Goal: Task Accomplishment & Management: Complete application form

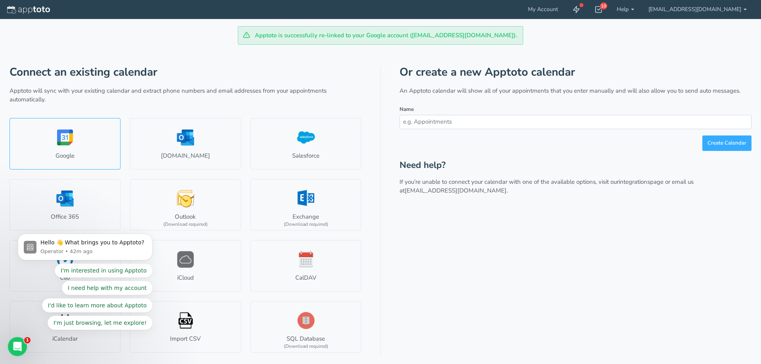
click at [67, 139] on link "Google" at bounding box center [65, 144] width 111 height 52
select select "number:57389"
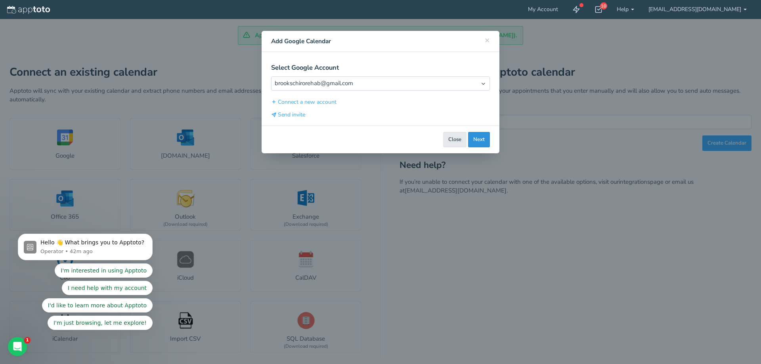
click at [474, 141] on button "Next" at bounding box center [479, 139] width 22 height 15
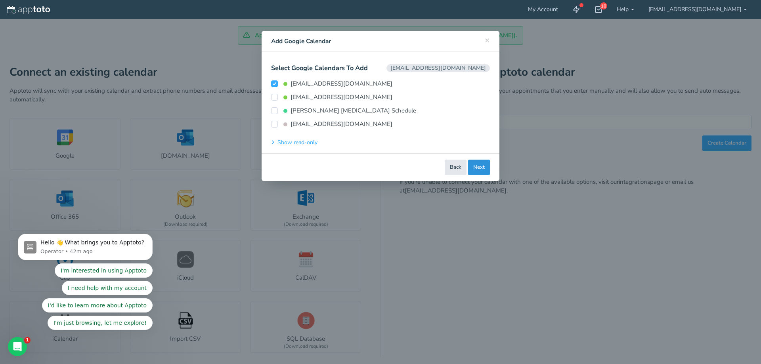
click at [477, 166] on button "Next" at bounding box center [479, 167] width 22 height 15
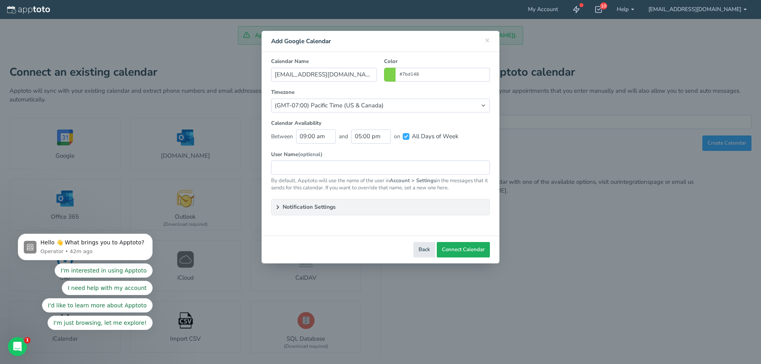
click at [456, 249] on span "Connect Calendar" at bounding box center [463, 250] width 43 height 8
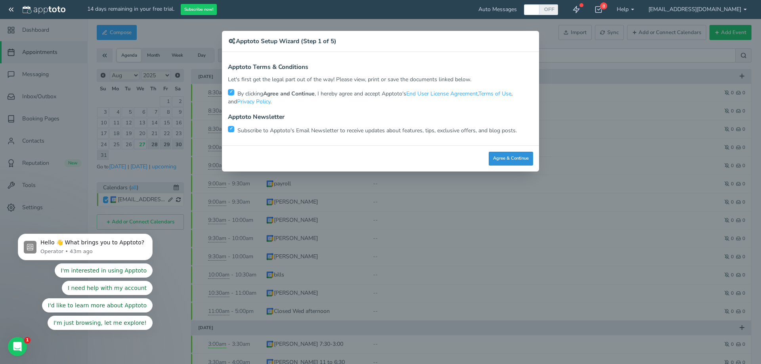
click at [523, 158] on button "Agree & Continue" at bounding box center [511, 159] width 44 height 14
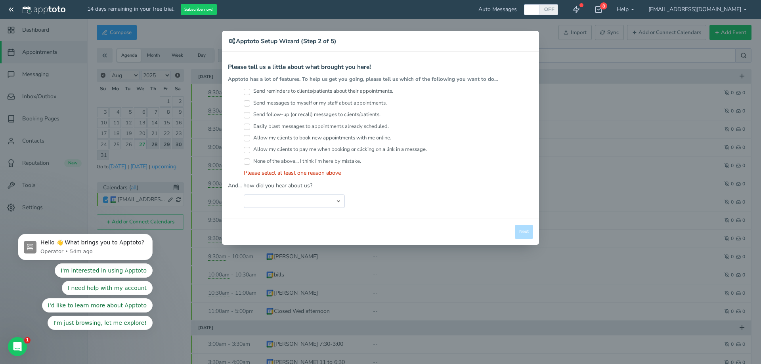
click at [247, 92] on input "Send reminders to clients/patients about their appointments." at bounding box center [247, 92] width 6 height 6
checkbox input "true"
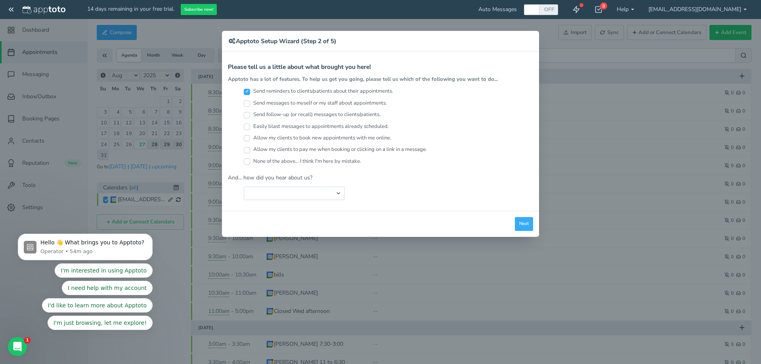
click at [247, 127] on input "Easily blast messages to appointments already scheduled." at bounding box center [247, 127] width 6 height 6
checkbox input "true"
click at [245, 113] on input "Send follow-up (or recall) messages to clients/patients." at bounding box center [247, 115] width 6 height 6
checkbox input "true"
click at [247, 102] on input "Send messages to myself or my staff about appointments." at bounding box center [247, 103] width 6 height 6
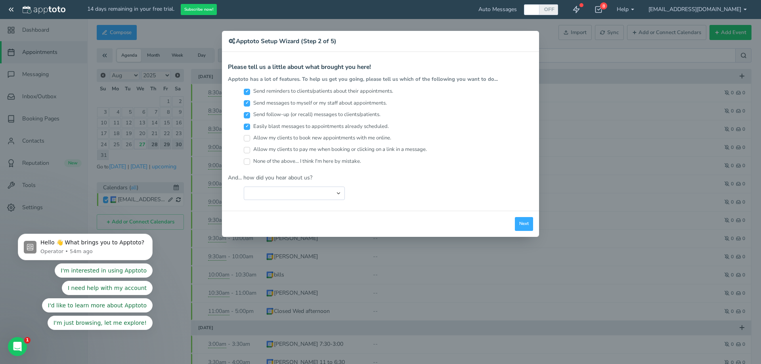
click at [247, 102] on input "Send messages to myself or my staff about appointments." at bounding box center [247, 103] width 6 height 6
checkbox input "false"
click at [289, 196] on select "Search Engine (Google, Yahoo, Bing, etc.) Search Engine Advertisement Blog Post…" at bounding box center [294, 193] width 101 height 13
select select "string:Search Engine (Google, Yahoo, Bing, etc.)"
click at [244, 187] on select "Search Engine (Google, Yahoo, Bing, etc.) Search Engine Advertisement Blog Post…" at bounding box center [294, 193] width 101 height 13
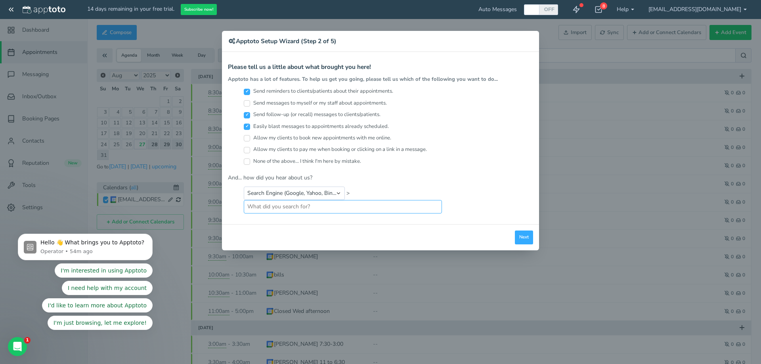
click at [338, 210] on input "text" at bounding box center [343, 206] width 198 height 13
type input "google calendar"
click at [522, 236] on button "Next" at bounding box center [524, 238] width 18 height 14
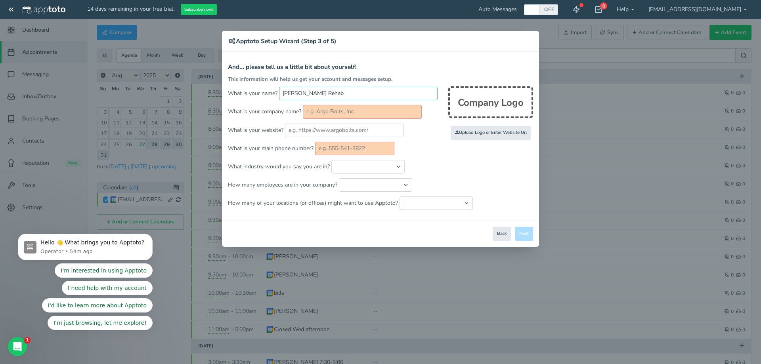
click at [315, 95] on input "[PERSON_NAME] Rehab" at bounding box center [358, 93] width 159 height 13
type input "[PERSON_NAME] [MEDICAL_DATA] and Rehab"
click at [324, 111] on input "text" at bounding box center [362, 111] width 119 height 13
type input "[PERSON_NAME] [MEDICAL_DATA] and Rehab"
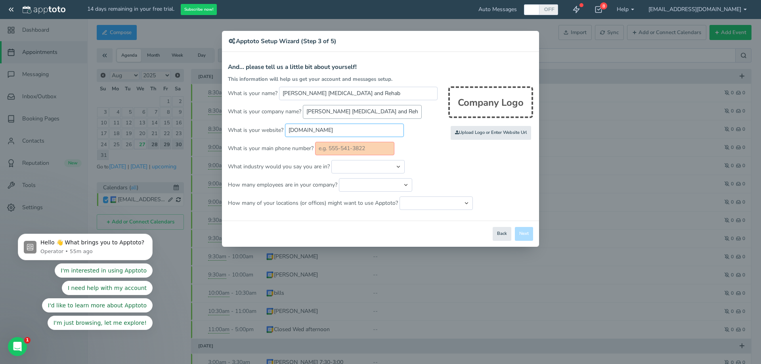
type input "[DOMAIN_NAME]"
click at [351, 151] on input "text" at bounding box center [354, 148] width 79 height 13
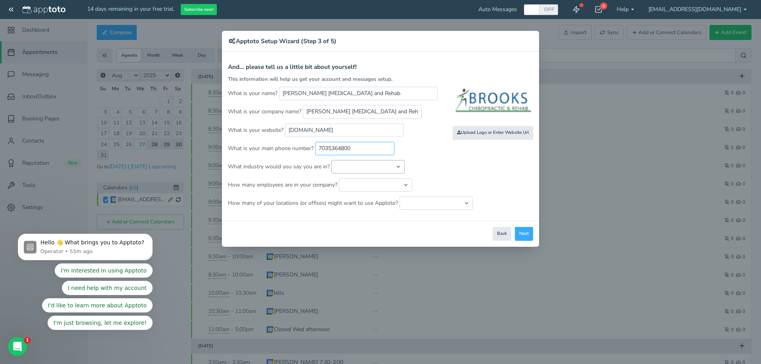
type input "7035364800"
click at [353, 164] on select "Automotive Cleaning Services Consulting Education - Classroom Education - Admis…" at bounding box center [368, 166] width 73 height 13
select select "string:Healthcare - Other"
click at [332, 160] on select "Automotive Cleaning Services Consulting Education - Classroom Education - Admis…" at bounding box center [368, 166] width 73 height 13
click at [367, 184] on select "Just me 1 to 5 6 to 10 11 to 25 26 to 50 51 to 100 101 to 500 501 to 1000 More …" at bounding box center [375, 184] width 73 height 13
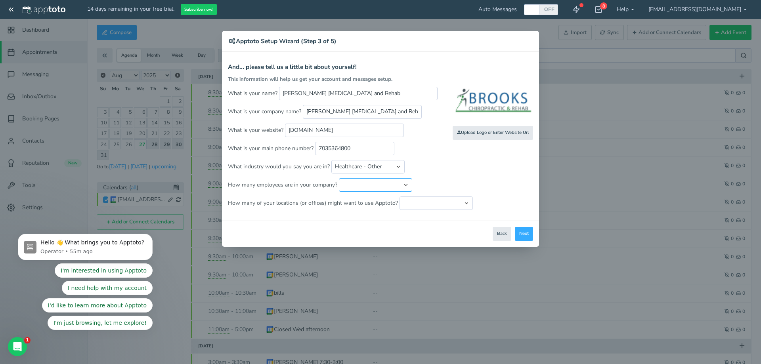
select select "string:1..5"
click at [339, 178] on select "Just me 1 to 5 6 to 10 11 to 25 26 to 50 51 to 100 101 to 500 501 to 1000 More …" at bounding box center [375, 184] width 73 height 13
click at [404, 206] on select "Just one location 2 3 4 5 6 to 10 11 to 25 26 to 50 More than 50" at bounding box center [436, 203] width 73 height 13
select select "string:1"
click at [400, 197] on select "Just one location 2 3 4 5 6 to 10 11 to 25 26 to 50 More than 50" at bounding box center [436, 203] width 73 height 13
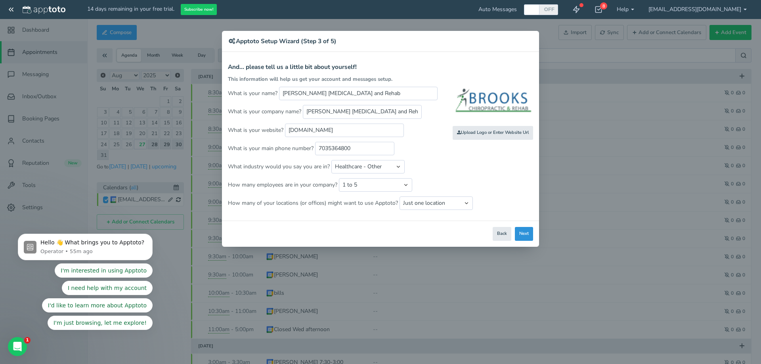
click at [524, 238] on button "Next" at bounding box center [524, 234] width 18 height 14
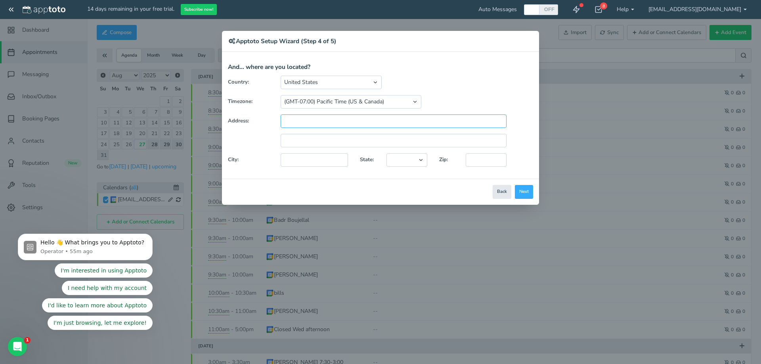
click at [301, 121] on input "text" at bounding box center [394, 121] width 226 height 13
type input "1"
drag, startPoint x: 321, startPoint y: 118, endPoint x: 274, endPoint y: 120, distance: 47.3
click at [274, 120] on div "Address: 103" at bounding box center [380, 121] width 317 height 13
type input "[STREET_ADDRESS]"
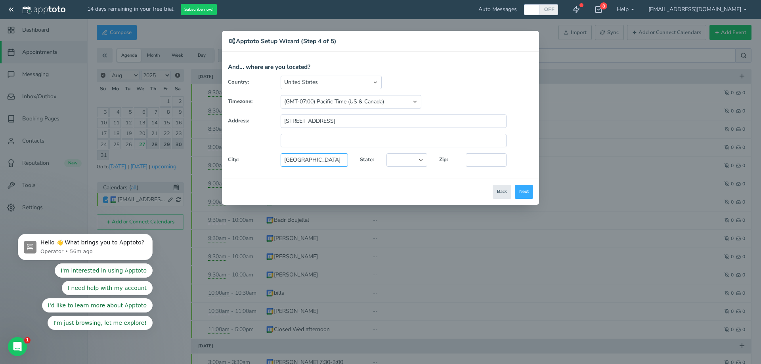
type input "[GEOGRAPHIC_DATA]"
select select "string:[GEOGRAPHIC_DATA]"
type input "22046"
click at [342, 99] on select "(GMT-10:00) [US_STATE] (GMT-08:00) [US_STATE] (GMT-07:00) Pacific Time ([GEOGRA…" at bounding box center [351, 101] width 141 height 13
select select "string:America/New_York"
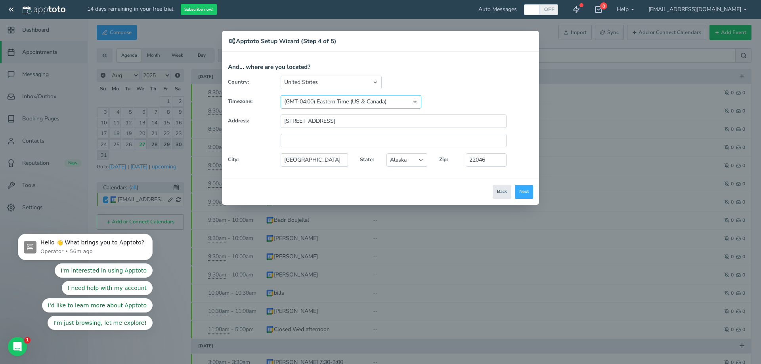
click at [281, 95] on select "(GMT-10:00) [US_STATE] (GMT-08:00) [US_STATE] (GMT-07:00) Pacific Time ([GEOGRA…" at bounding box center [351, 101] width 141 height 13
click at [523, 192] on button "Next" at bounding box center [524, 192] width 18 height 14
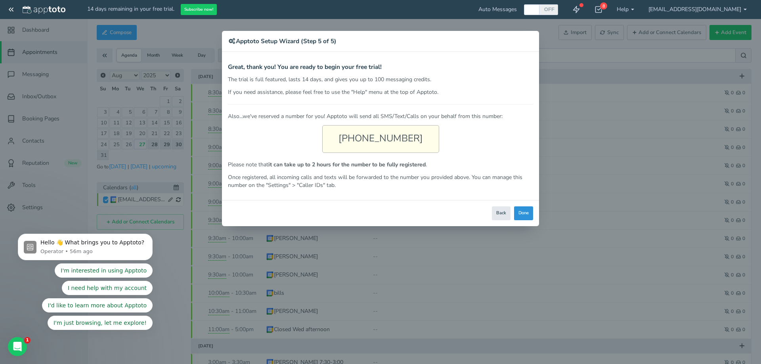
click at [520, 215] on button "Done" at bounding box center [523, 214] width 19 height 14
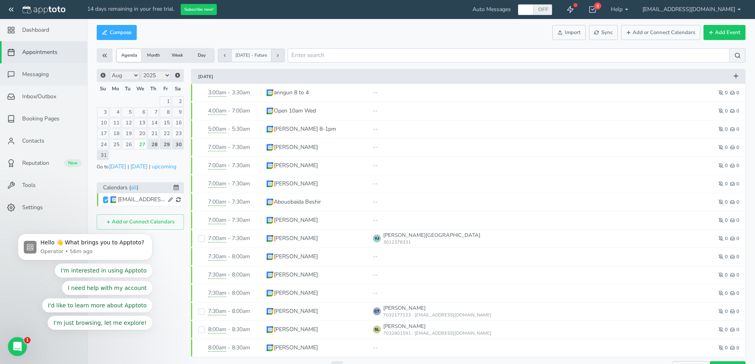
click at [36, 79] on span "Messaging" at bounding box center [35, 75] width 27 height 8
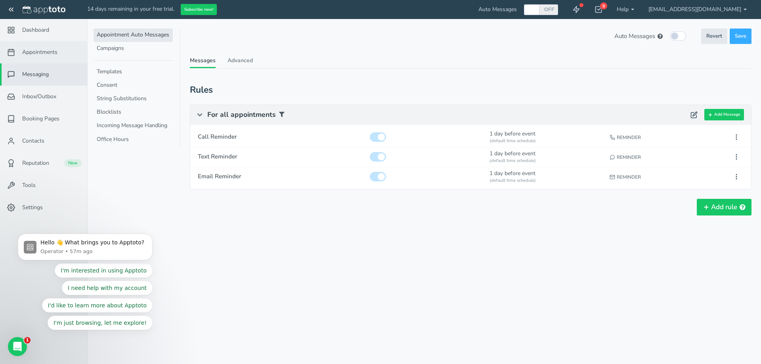
click at [40, 56] on span "Appointments" at bounding box center [39, 52] width 35 height 8
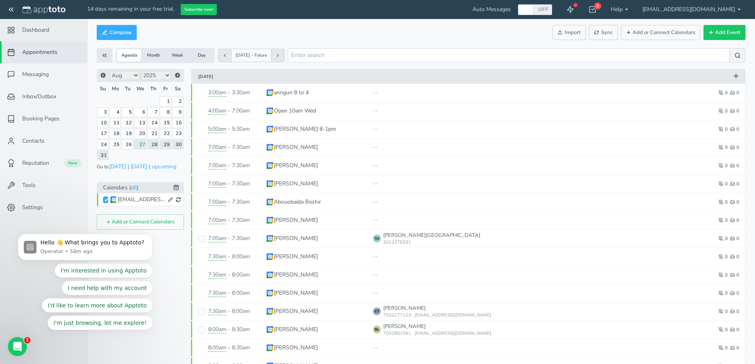
click at [48, 29] on span "Dashboard" at bounding box center [35, 30] width 27 height 8
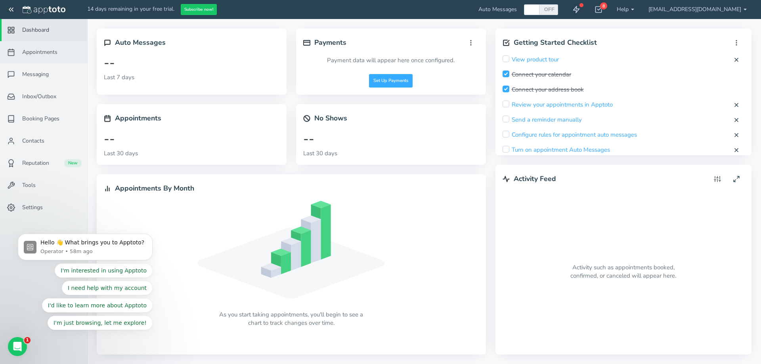
click at [56, 57] on link "Appointments" at bounding box center [43, 52] width 87 height 22
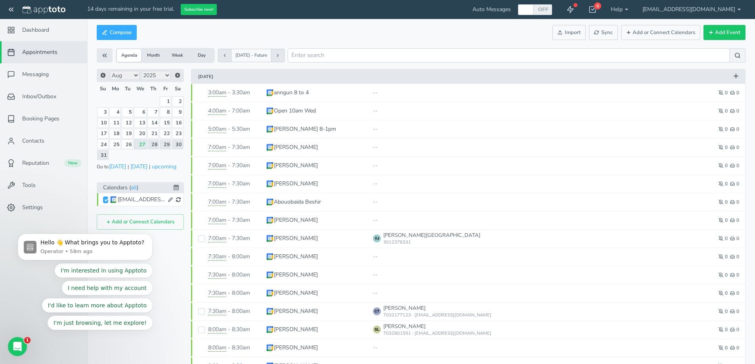
click at [252, 58] on span "[DATE] - Future" at bounding box center [252, 55] width 32 height 6
click at [261, 57] on span "[DATE] - Future" at bounding box center [252, 55] width 32 height 6
click at [176, 56] on button "Week" at bounding box center [177, 55] width 24 height 13
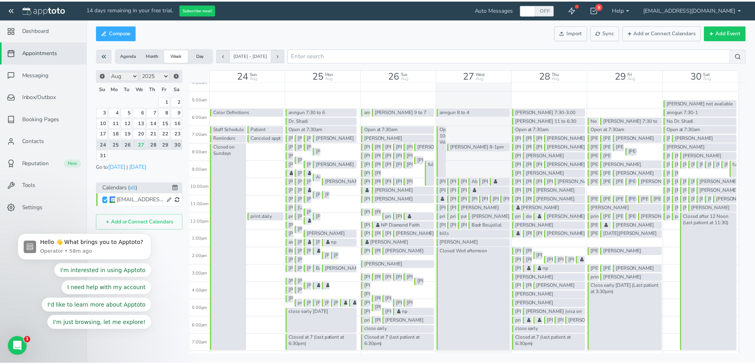
scroll to position [79, 0]
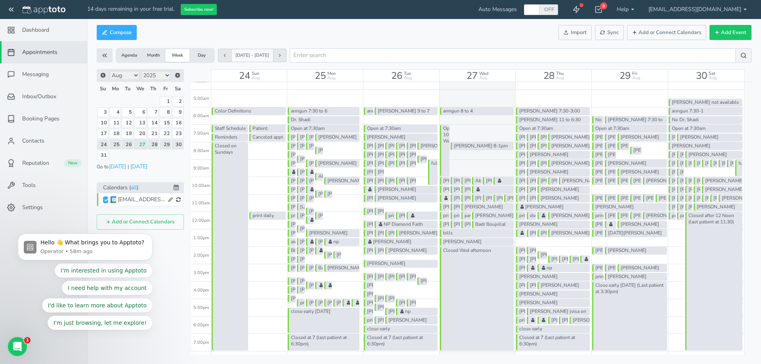
click at [515, 243] on div "anngun 8 to 4 Open 10am Wed [PERSON_NAME] 8-1pm [PERSON_NAME] [PERSON_NAME] [PE…" at bounding box center [478, 212] width 76 height 419
click at [480, 168] on div "anngun 8 to 4 Open 10am Wed [PERSON_NAME] 8-1pm [PERSON_NAME] [PERSON_NAME] [PE…" at bounding box center [478, 212] width 76 height 419
click at [483, 163] on div "anngun 8 to 4 Open 10am Wed [PERSON_NAME] 8-1pm [PERSON_NAME] [PERSON_NAME] [PE…" at bounding box center [478, 212] width 76 height 419
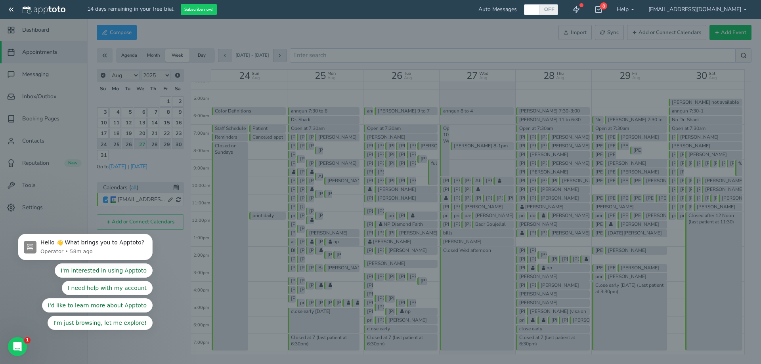
click at [483, 163] on div at bounding box center [380, 182] width 761 height 364
type input "[DATE]"
type input "6:15am"
type input "[DATE]"
type input "6:30am"
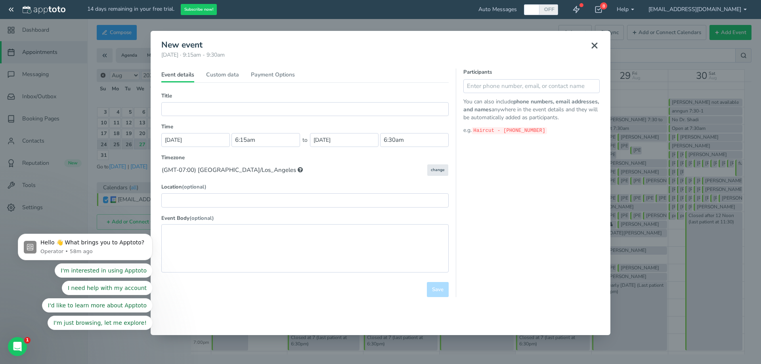
click at [593, 48] on use at bounding box center [594, 45] width 5 height 5
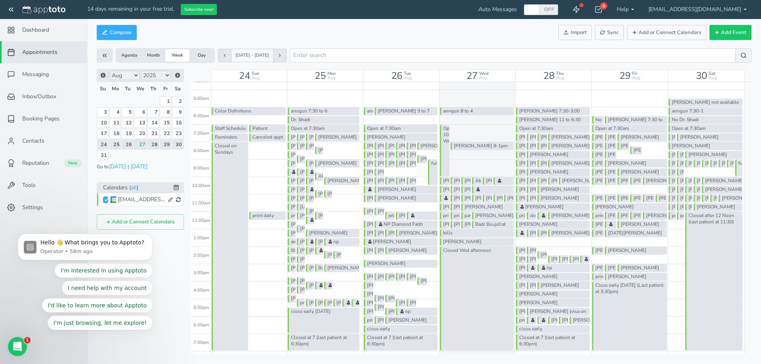
click at [514, 241] on div "anngun 8 to 4 Open 10am Wed [PERSON_NAME] 8-1pm [PERSON_NAME] [PERSON_NAME] [PE…" at bounding box center [478, 212] width 76 height 419
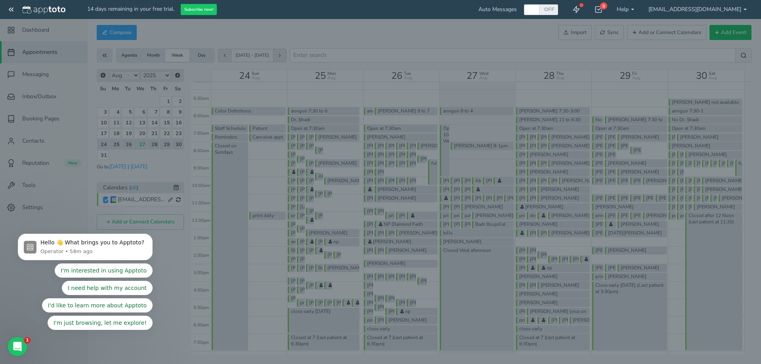
type input "10:30am"
type input "10:45am"
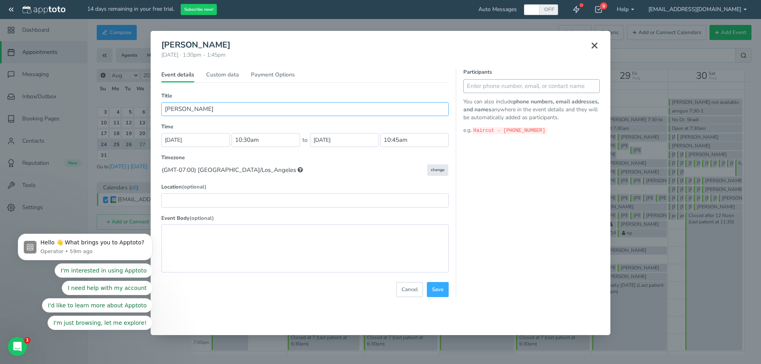
type input "[PERSON_NAME]"
click at [499, 87] on input "text" at bounding box center [532, 86] width 136 height 14
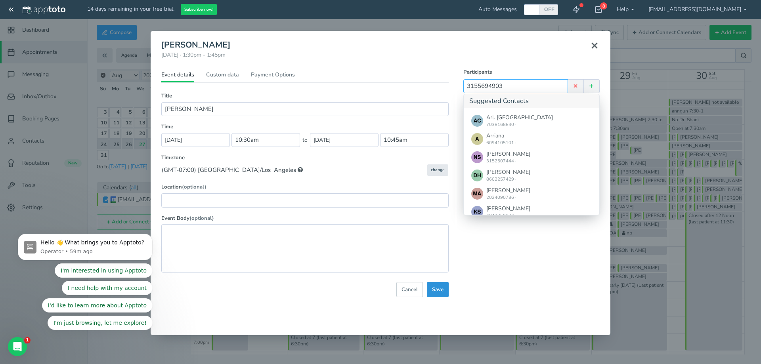
type input "3155694903"
click at [442, 286] on span "Save" at bounding box center [438, 290] width 12 height 8
select select "string:America/Los_Angeles"
click at [210, 109] on input "[PERSON_NAME]" at bounding box center [305, 109] width 288 height 14
click at [226, 76] on link "Custom data" at bounding box center [222, 77] width 33 height 12
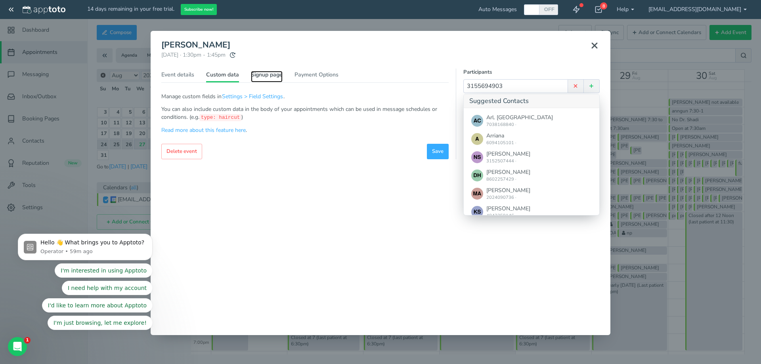
click at [257, 75] on link "Signup page" at bounding box center [267, 77] width 32 height 12
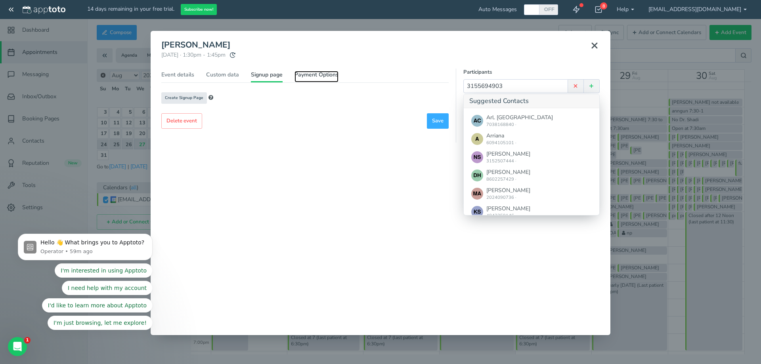
click at [298, 73] on link "Payment Options" at bounding box center [317, 77] width 44 height 12
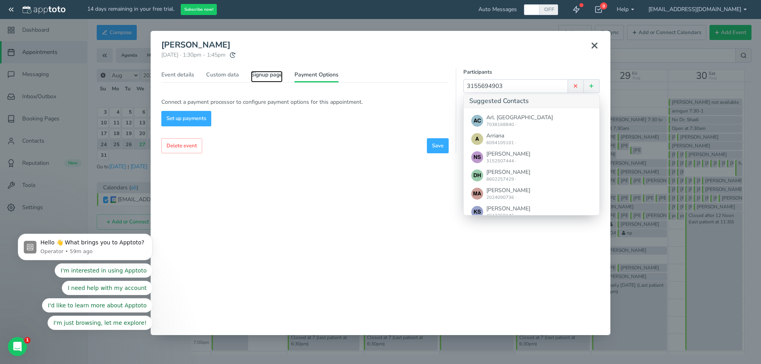
click at [271, 75] on link "Signup page" at bounding box center [267, 77] width 32 height 12
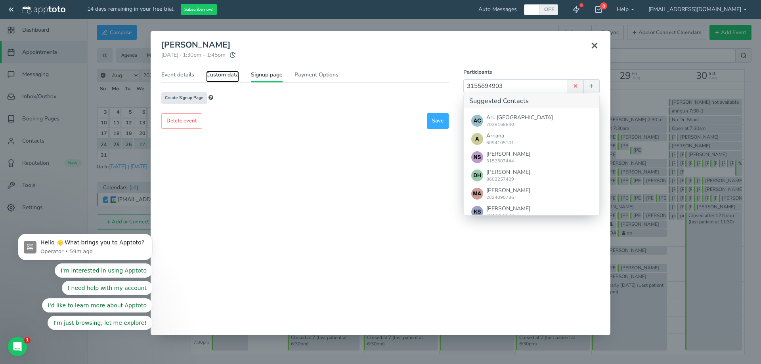
click at [221, 75] on link "Custom data" at bounding box center [222, 77] width 33 height 12
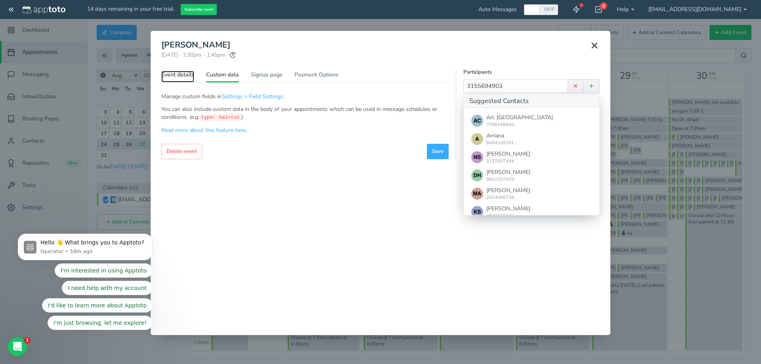
click at [169, 76] on link "Event details" at bounding box center [177, 77] width 33 height 12
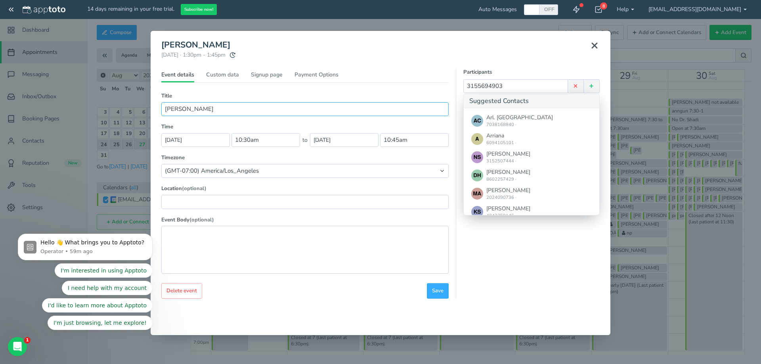
click at [219, 111] on input "[PERSON_NAME]" at bounding box center [305, 109] width 288 height 14
type input "[PERSON_NAME] 3155694903"
click at [440, 291] on span "Save" at bounding box center [438, 292] width 12 height 8
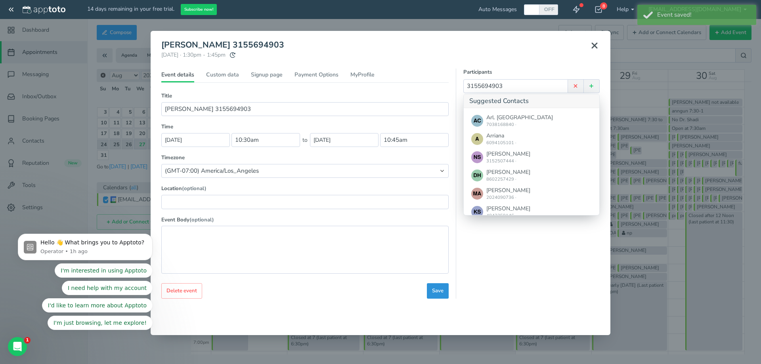
click at [437, 293] on span "Save" at bounding box center [438, 292] width 12 height 8
click at [597, 47] on icon at bounding box center [595, 46] width 10 height 10
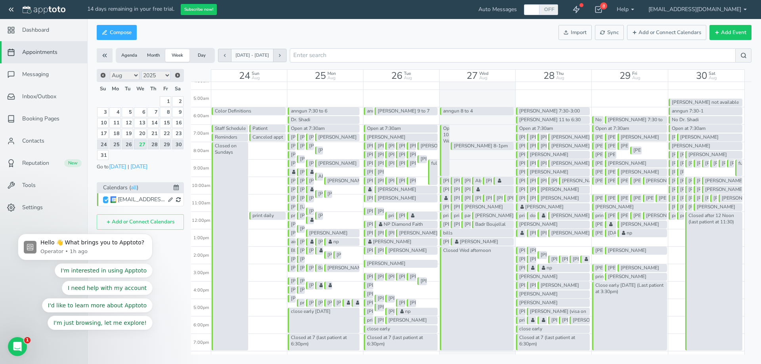
click at [469, 241] on div "[PERSON_NAME] 3155694903" at bounding box center [482, 242] width 63 height 8
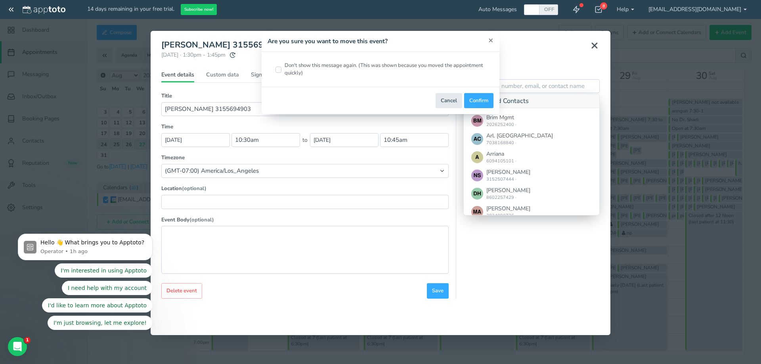
click at [491, 40] on button "×" at bounding box center [491, 40] width 5 height 8
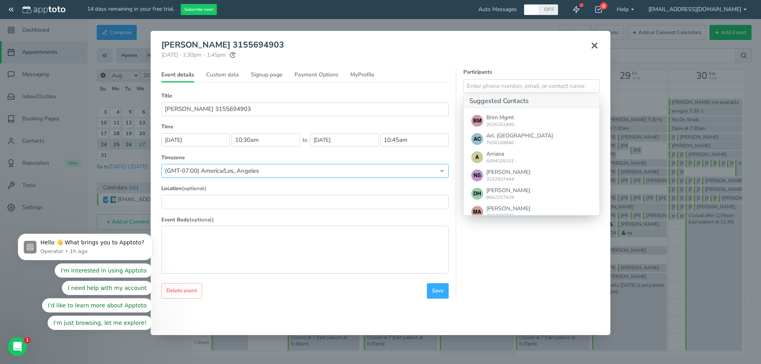
click at [403, 172] on select "Default timezone ((GMT-07:00) [GEOGRAPHIC_DATA]/Los_Angeles) (GMT-10:00) [GEOGR…" at bounding box center [305, 171] width 288 height 14
click at [595, 45] on use at bounding box center [594, 45] width 5 height 5
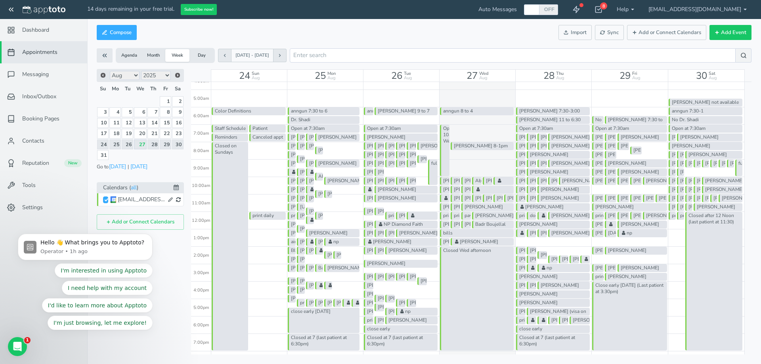
click at [130, 56] on button "Agenda" at bounding box center [129, 55] width 24 height 13
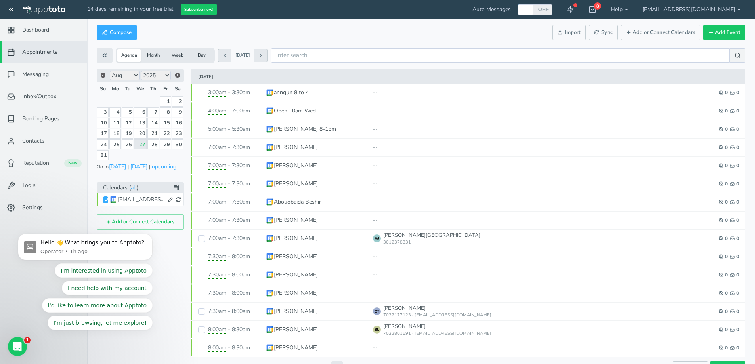
click at [155, 56] on button "Month" at bounding box center [153, 55] width 24 height 13
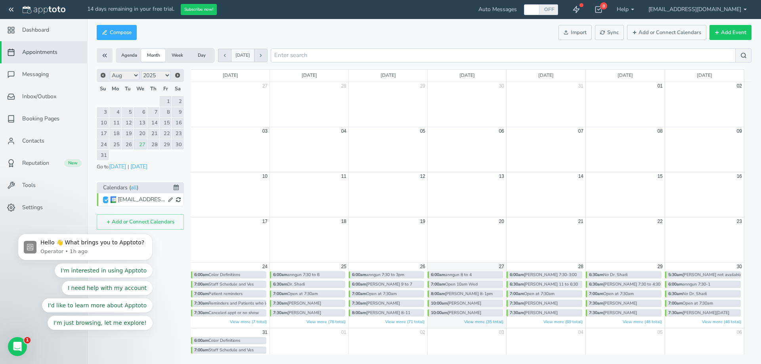
click at [173, 56] on button "Week" at bounding box center [177, 55] width 24 height 13
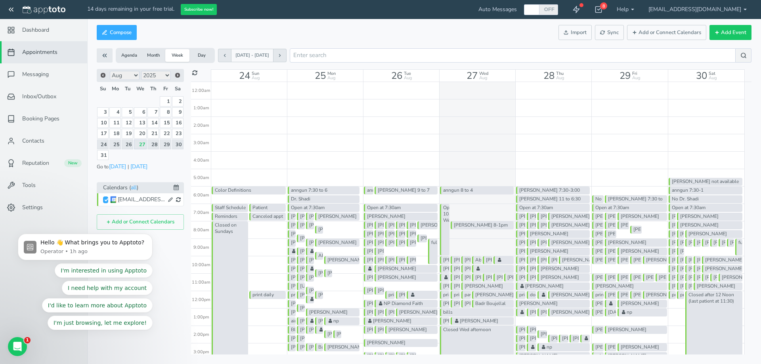
scroll to position [140, 0]
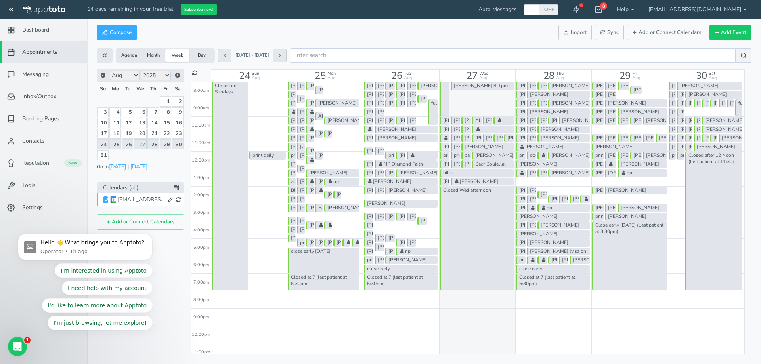
click at [394, 112] on div "anngun 7:30 to 3pm Jessie 9 to 7 Open at 7:30am Kaitlen Adams Tim Cho 8-11 Gera…" at bounding box center [402, 151] width 76 height 419
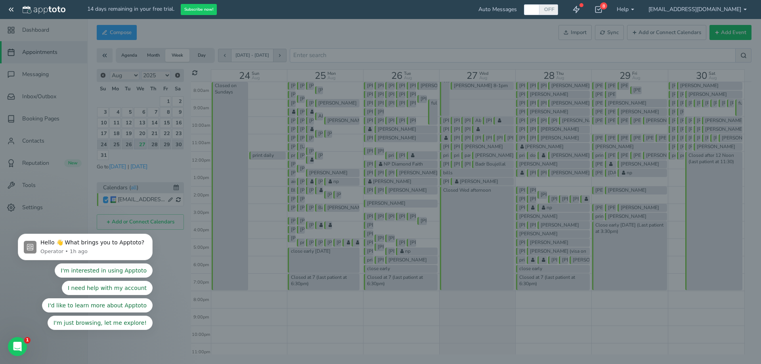
type input "2025-08-26"
type input "6:45am"
type input "2025-08-26"
type input "7:00am"
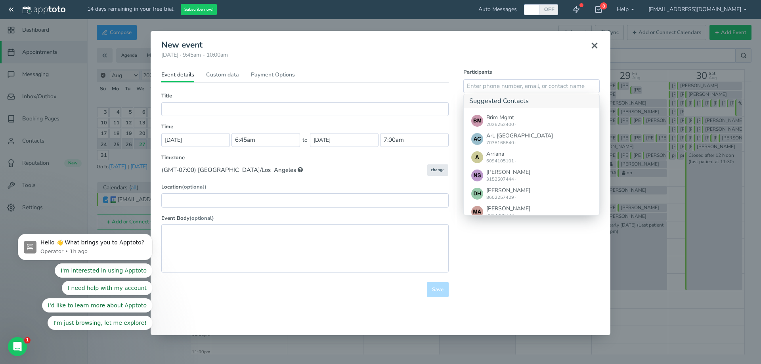
click at [595, 46] on use at bounding box center [594, 45] width 5 height 5
